Goal: Check status: Check status

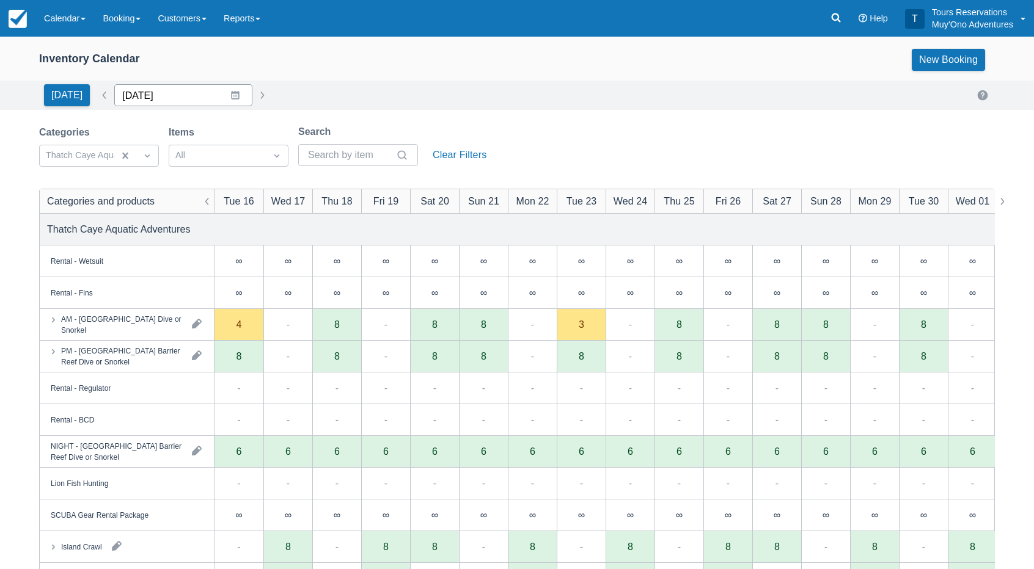
click at [144, 102] on input "[DATE]" at bounding box center [183, 95] width 138 height 22
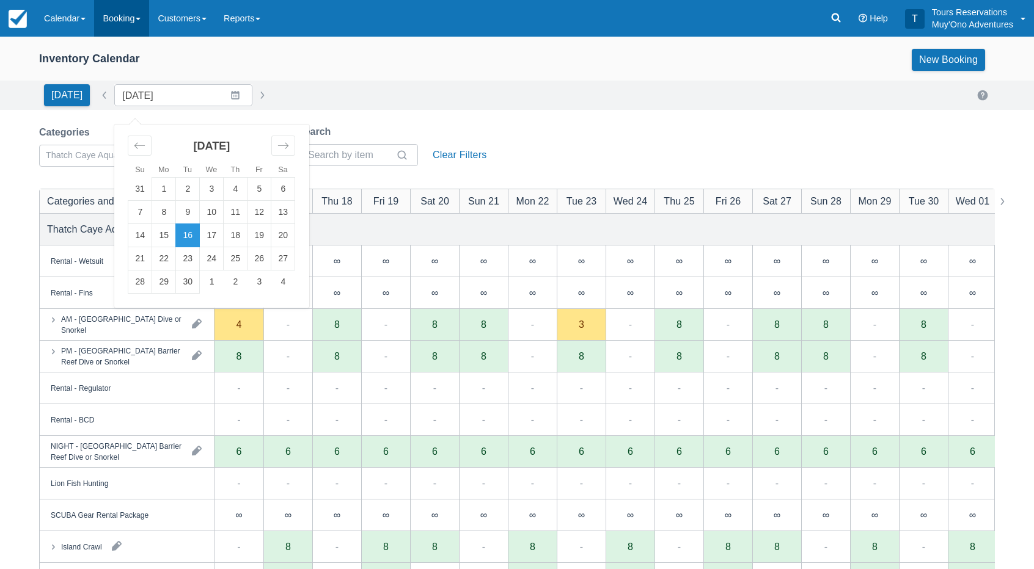
click at [127, 20] on link "Booking" at bounding box center [121, 18] width 55 height 37
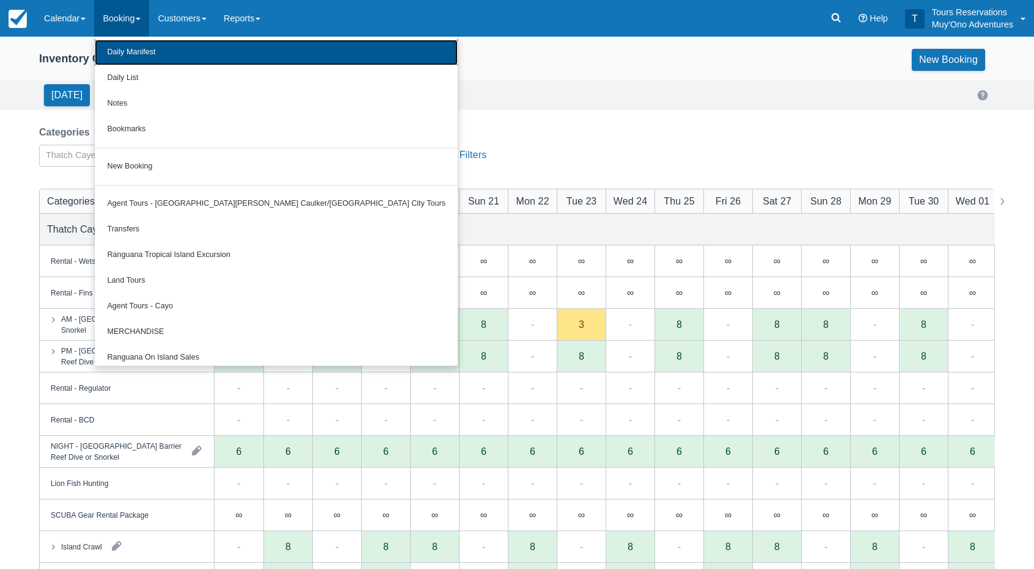
click at [153, 53] on link "Daily Manifest" at bounding box center [276, 53] width 363 height 26
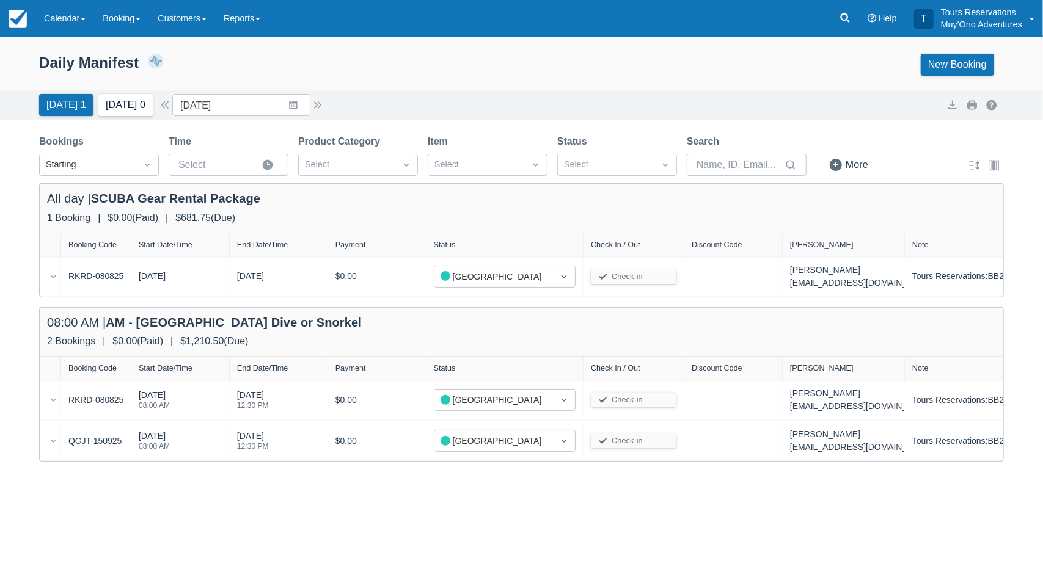
click at [125, 97] on button "[DATE] 0" at bounding box center [125, 105] width 54 height 22
type input "[DATE]"
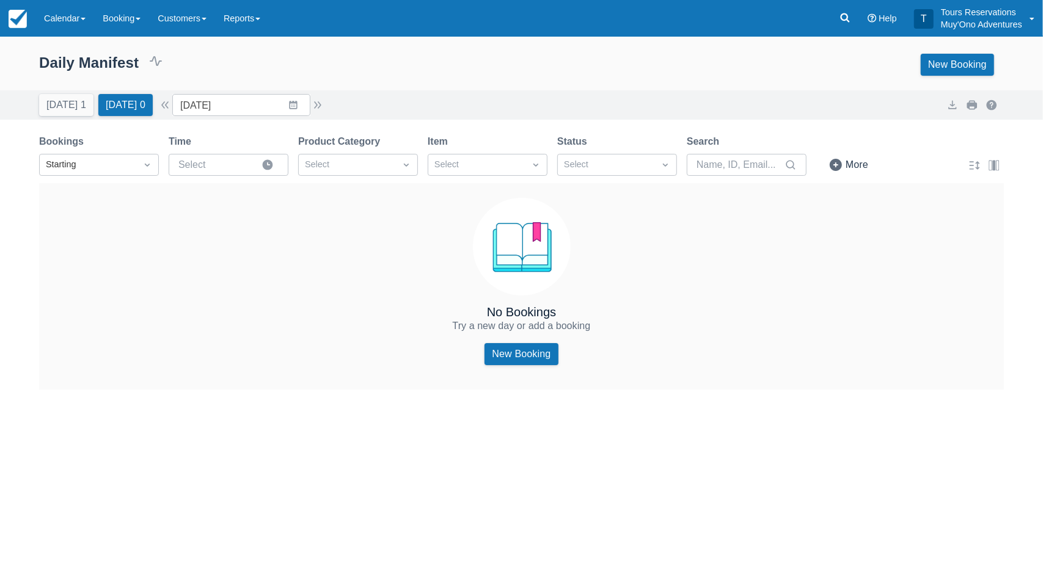
click at [361, 79] on div "Daily Manifest 0 Bookings $0.00 Booking Revenue View Revenue Report New Booking" at bounding box center [521, 67] width 1043 height 46
